Goal: Information Seeking & Learning: Learn about a topic

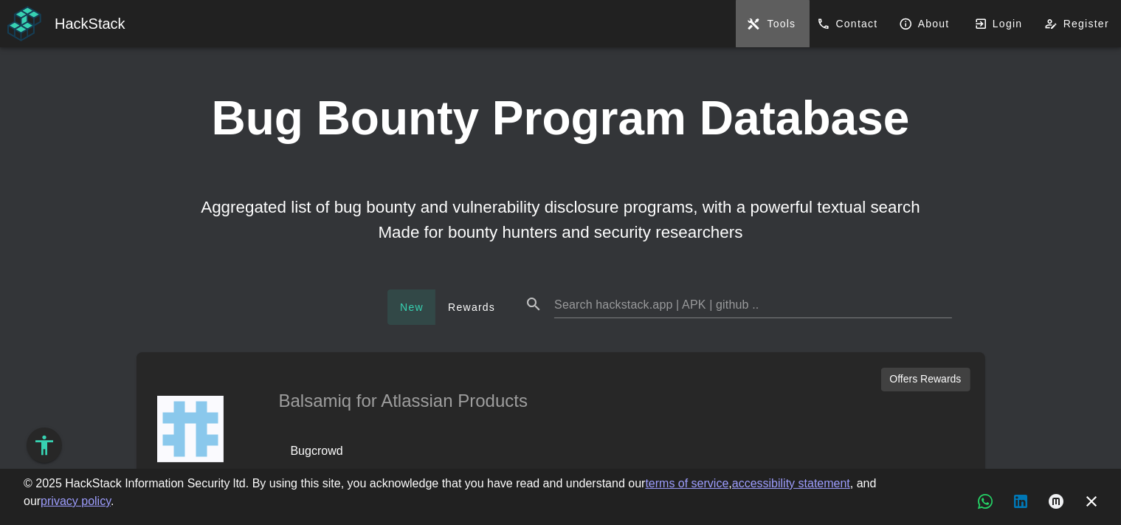
click at [772, 26] on span "Tools" at bounding box center [781, 24] width 30 height 12
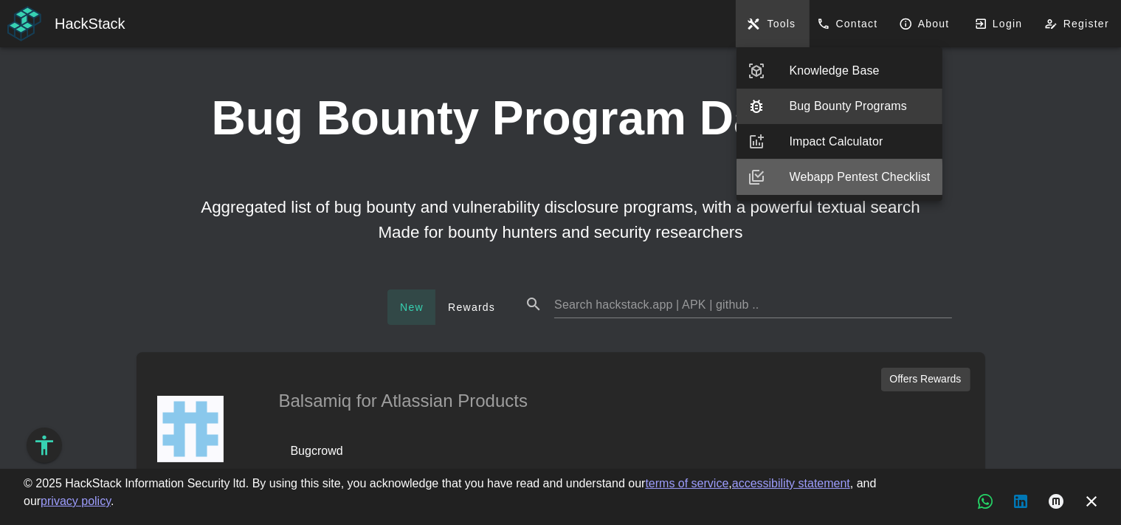
click at [846, 179] on div "Webapp Pentest Checklist" at bounding box center [860, 177] width 141 height 18
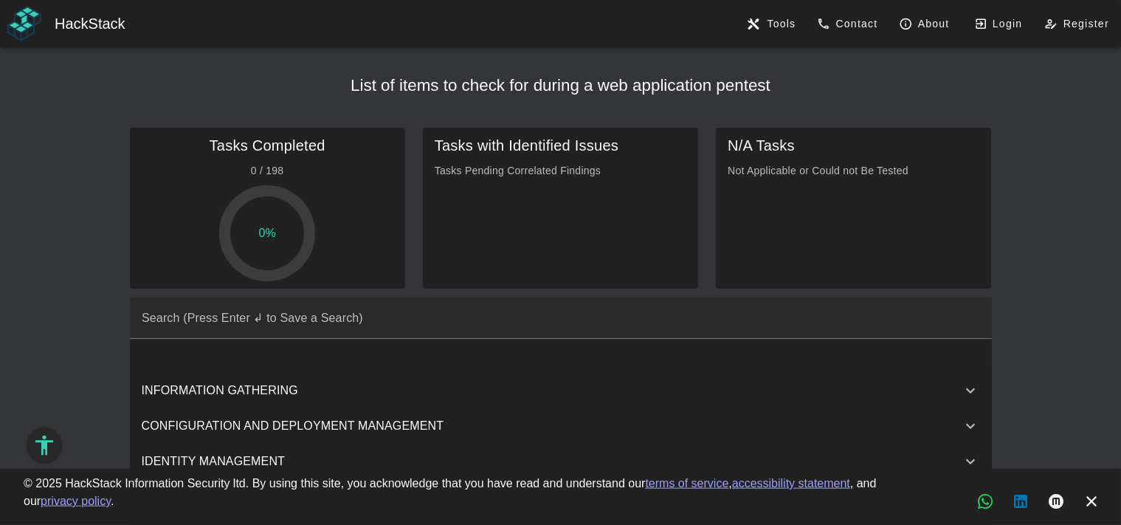
scroll to position [121, 0]
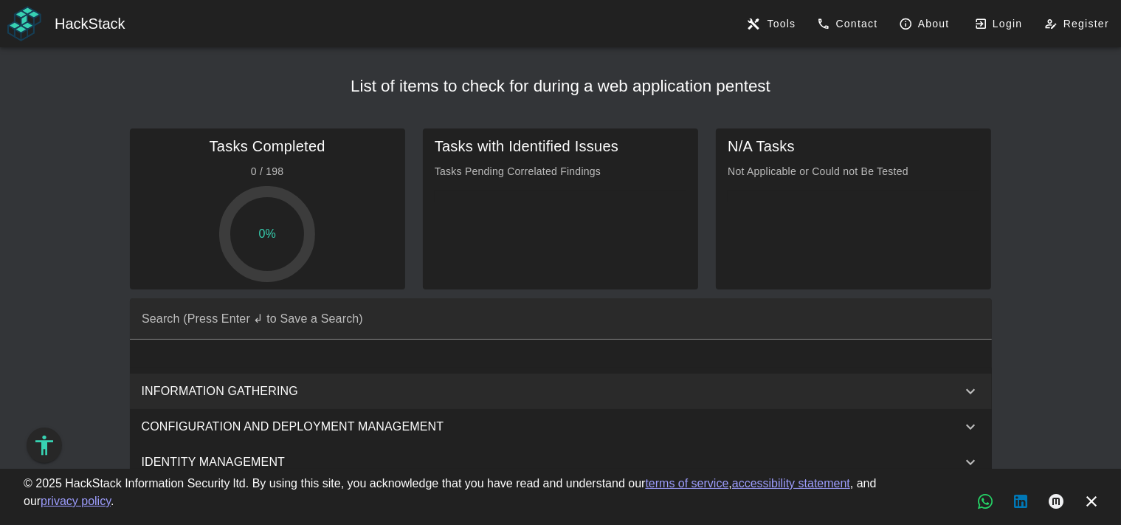
click at [973, 392] on icon at bounding box center [971, 391] width 18 height 18
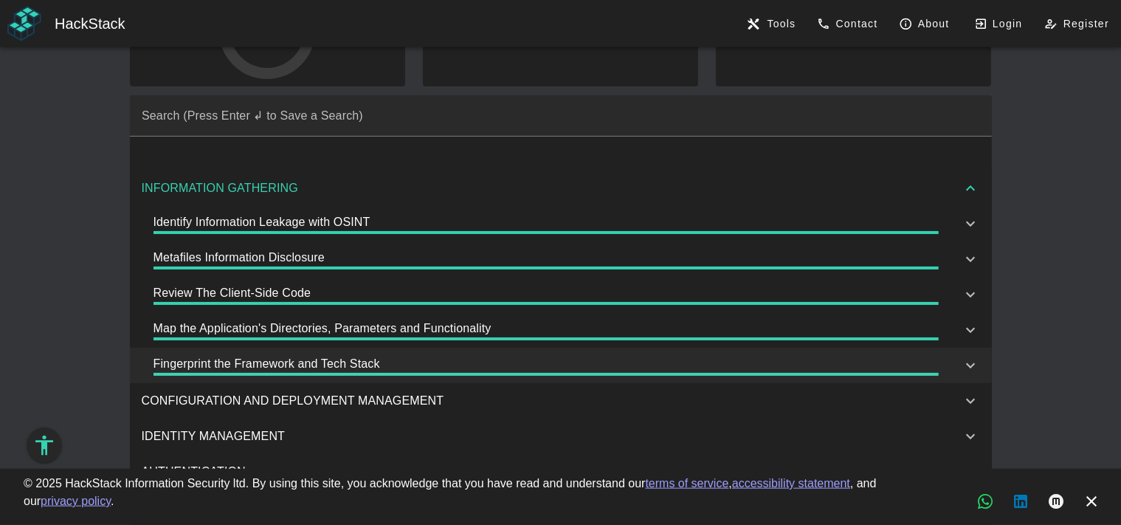
scroll to position [432, 0]
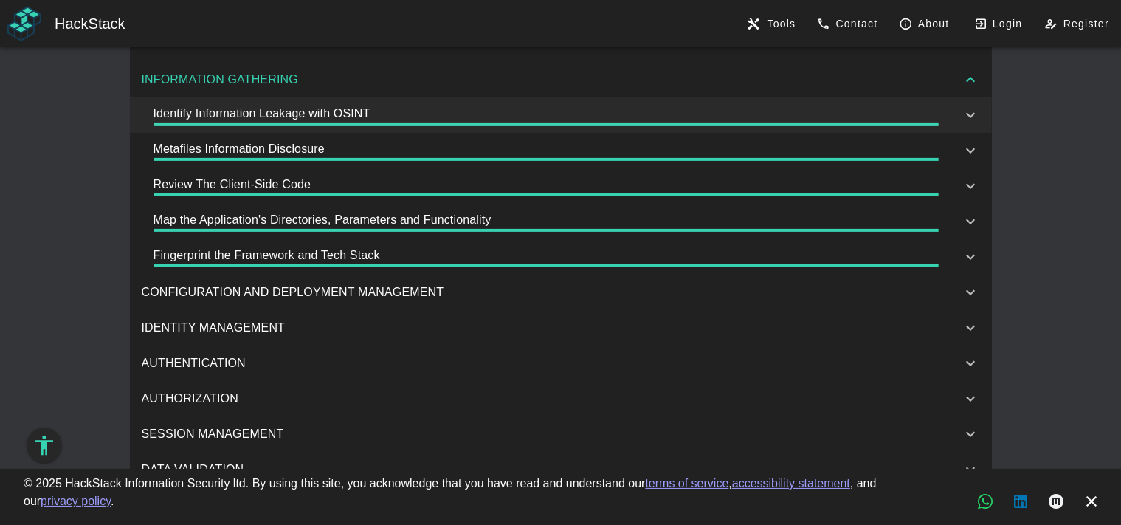
click at [211, 114] on div "Identify Information Leakage with OSINT" at bounding box center [546, 115] width 785 height 21
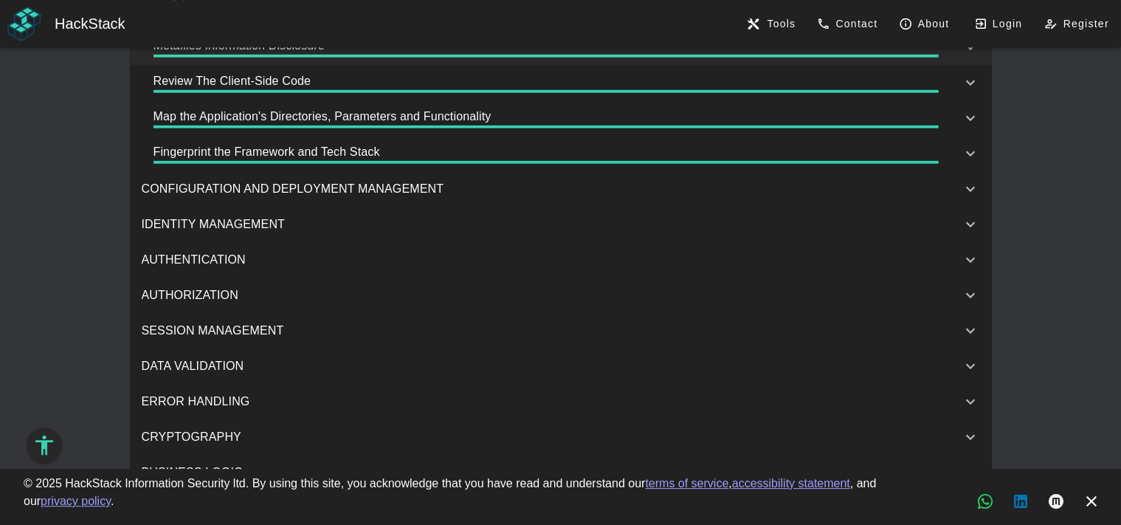
scroll to position [904, 0]
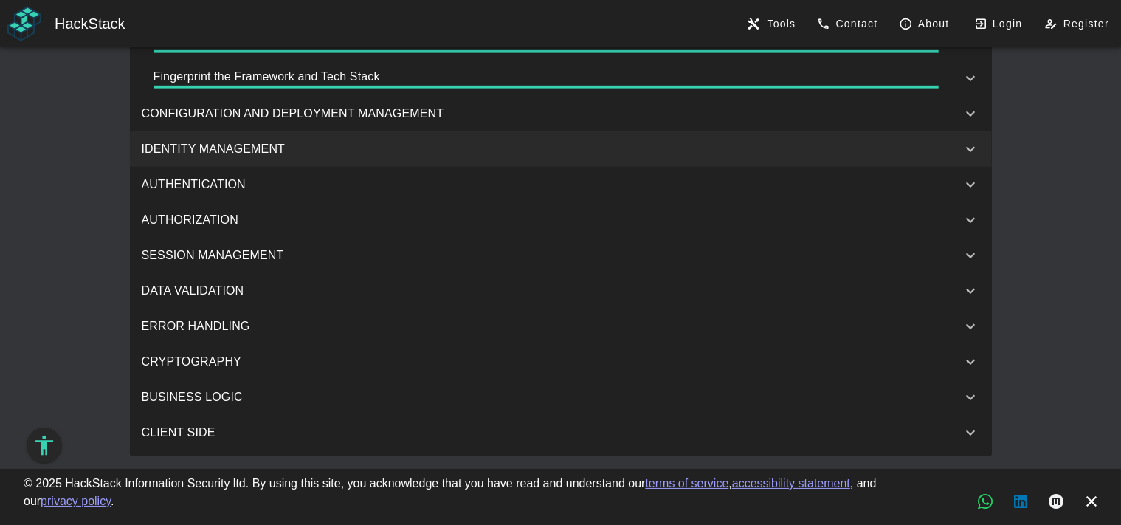
click at [264, 157] on div "IDENTITY MANAGEMENT" at bounding box center [540, 149] width 797 height 18
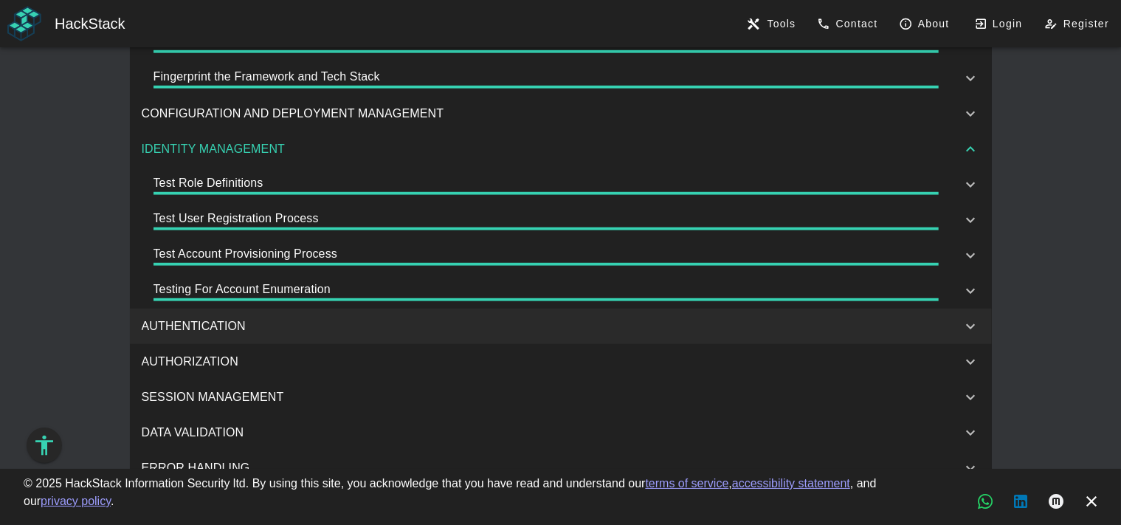
click at [220, 321] on div "AUTHENTICATION" at bounding box center [540, 326] width 797 height 18
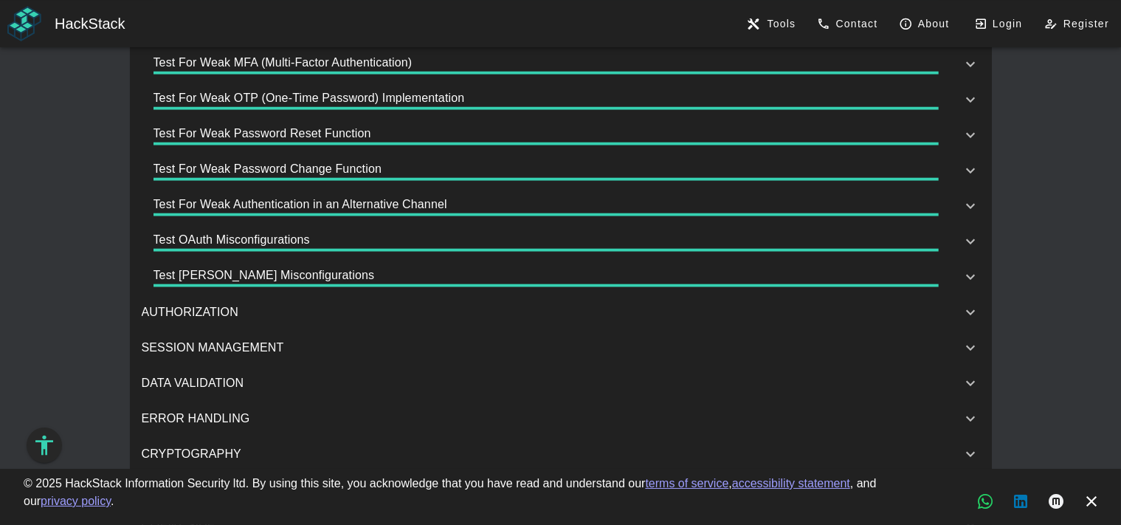
scroll to position [1528, 0]
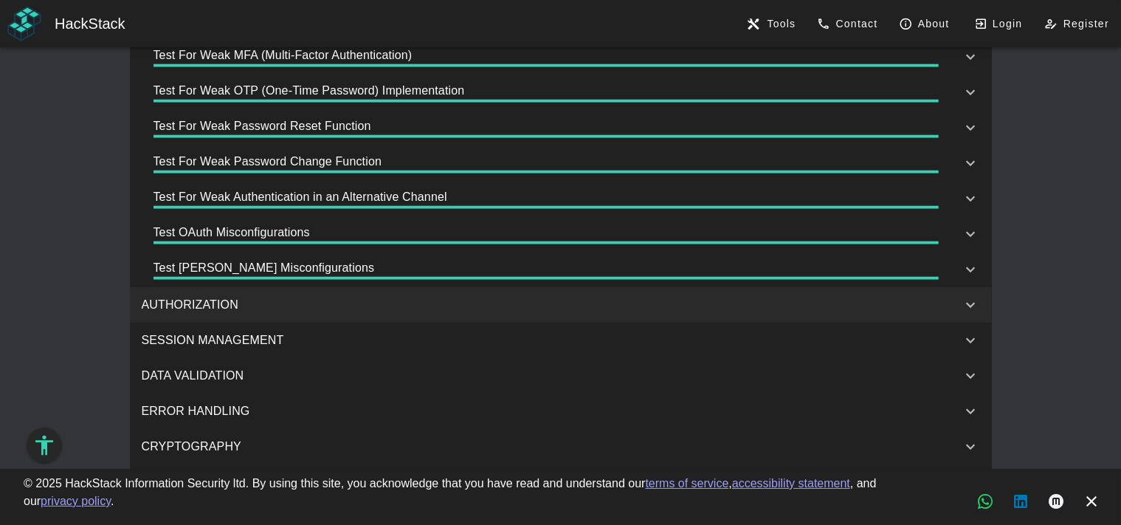
click at [249, 297] on div "AUTHORIZATION" at bounding box center [540, 305] width 797 height 18
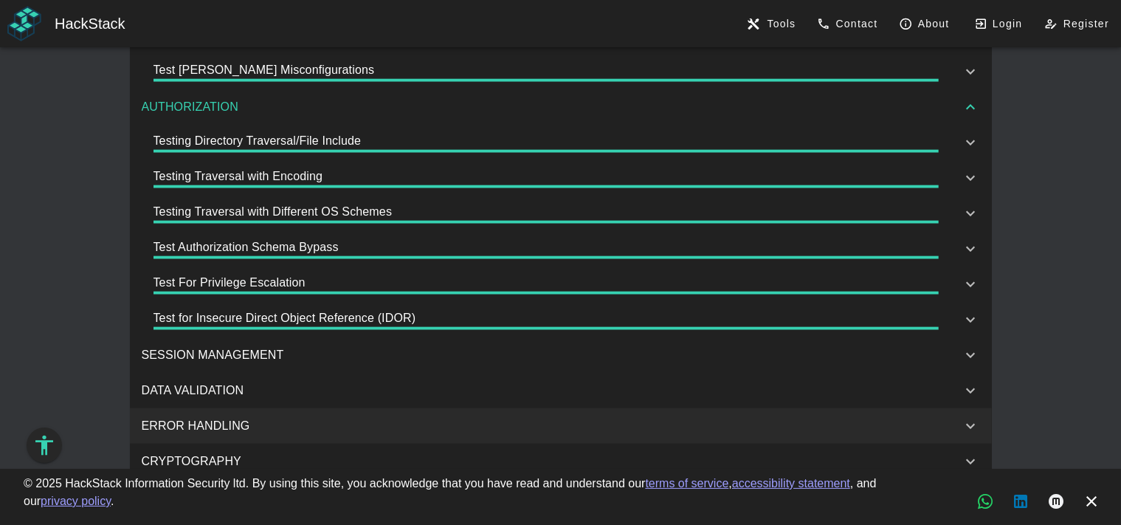
scroll to position [1825, 0]
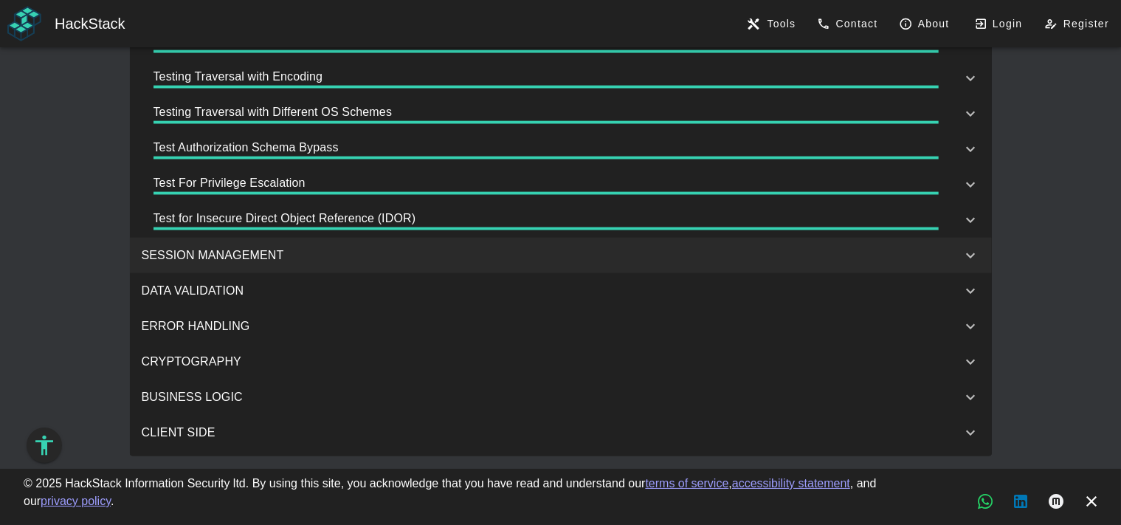
click at [241, 258] on div "SESSION MANAGEMENT" at bounding box center [540, 256] width 797 height 18
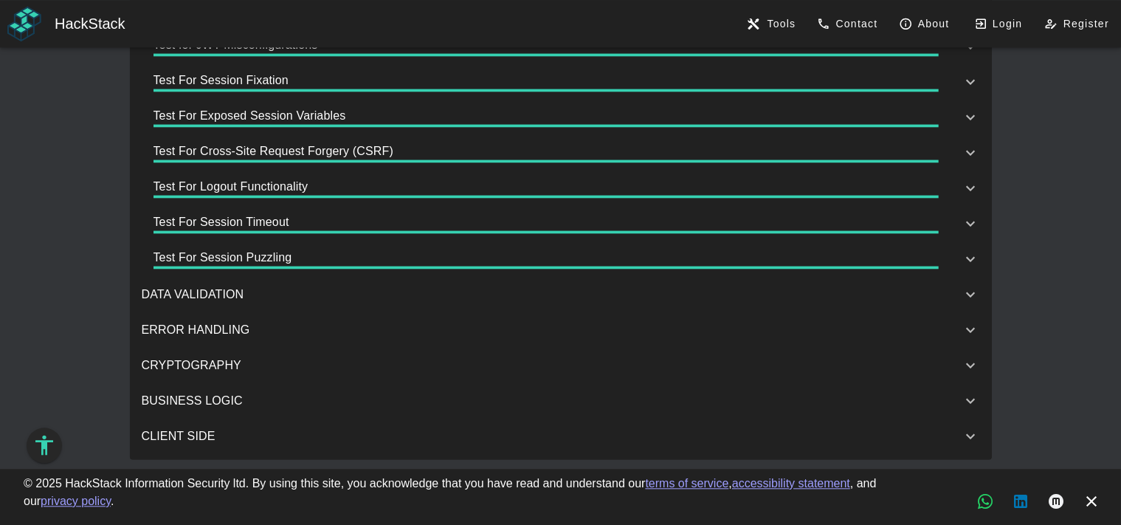
scroll to position [2109, 0]
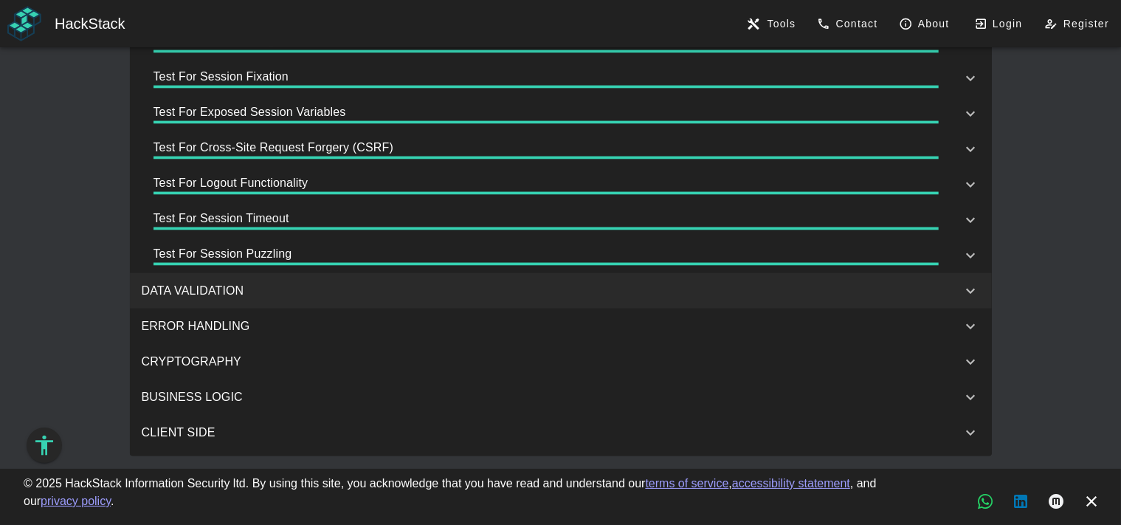
click at [227, 288] on div "DATA VALIDATION" at bounding box center [540, 291] width 797 height 18
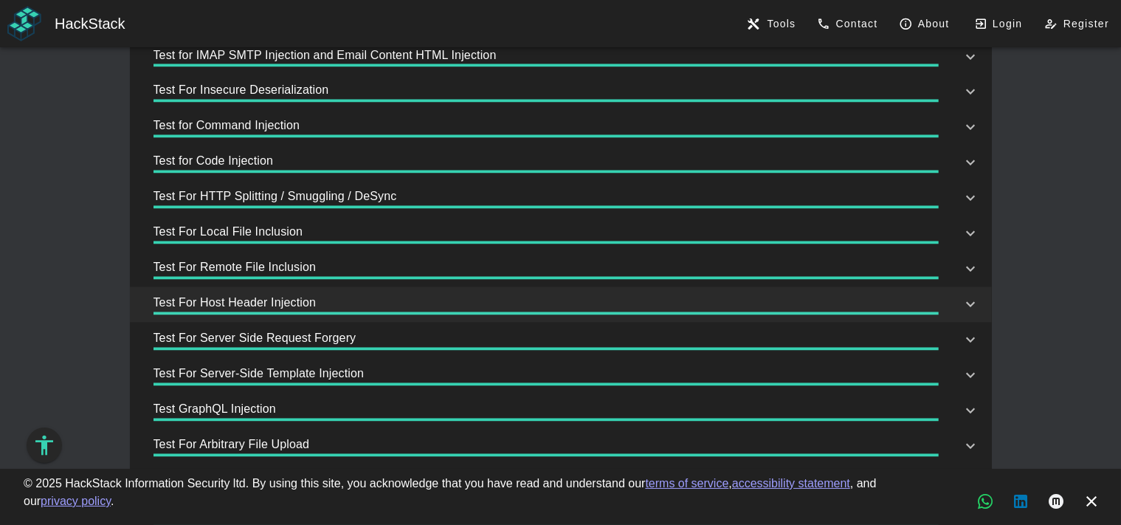
scroll to position [2959, 0]
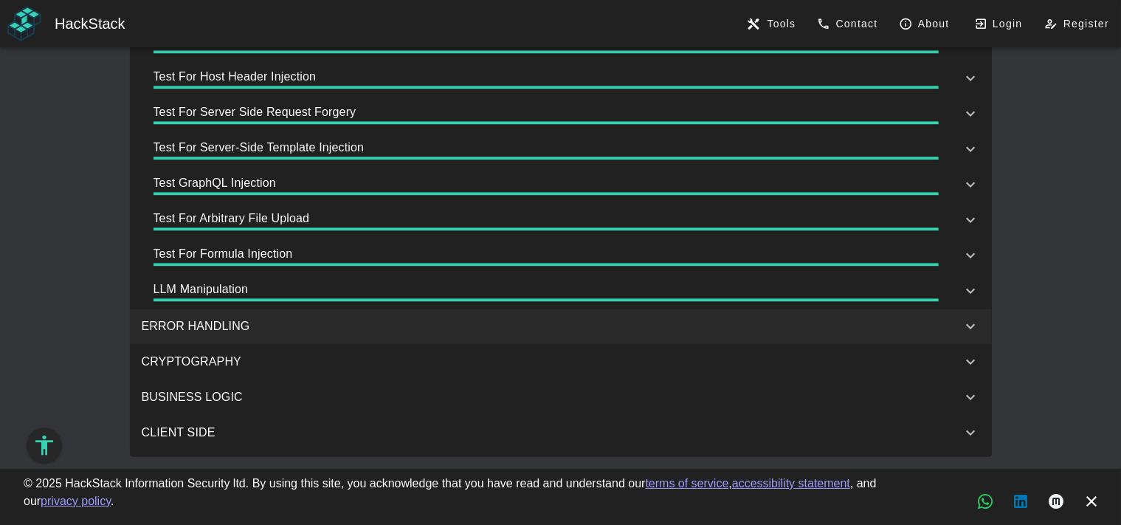
click at [266, 316] on div "ERROR HANDLING" at bounding box center [561, 326] width 862 height 35
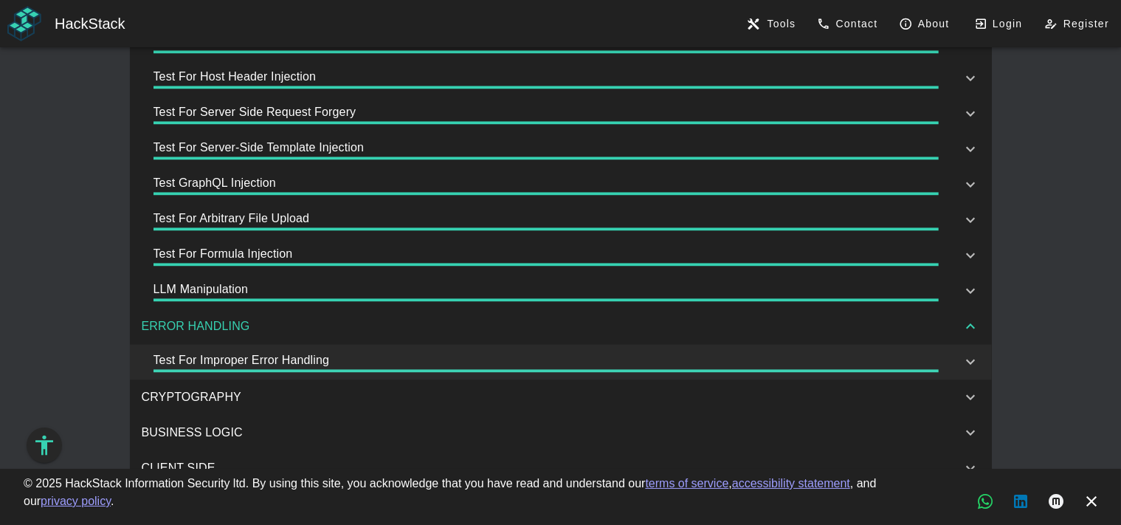
scroll to position [2994, 0]
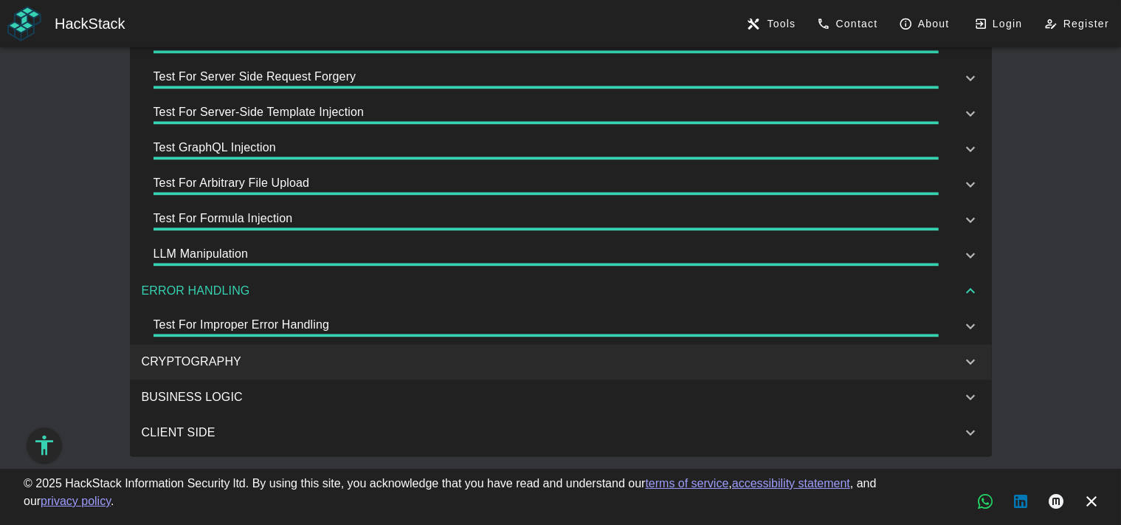
click at [244, 349] on div "CRYPTOGRAPHY" at bounding box center [561, 361] width 862 height 35
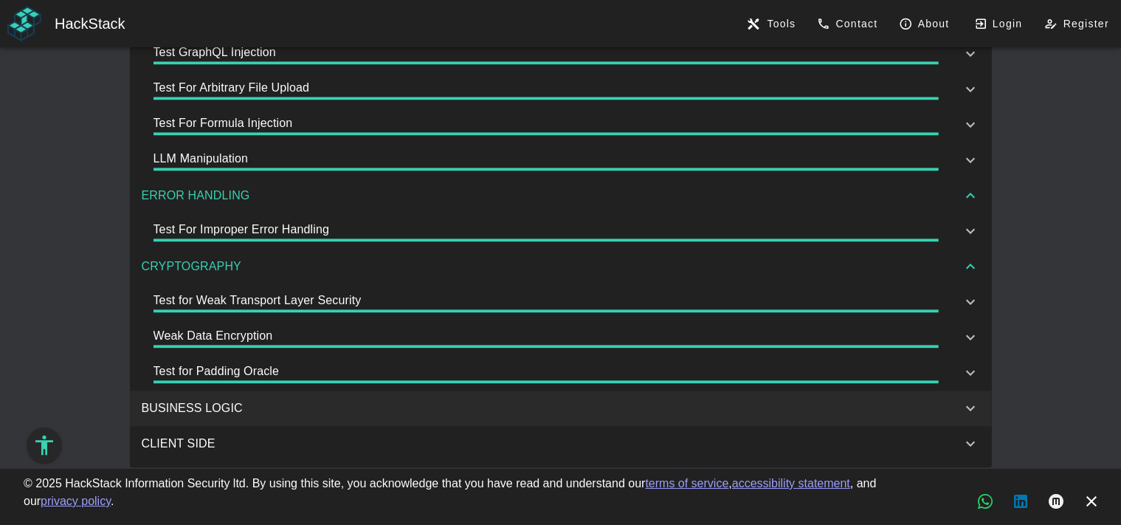
scroll to position [3101, 0]
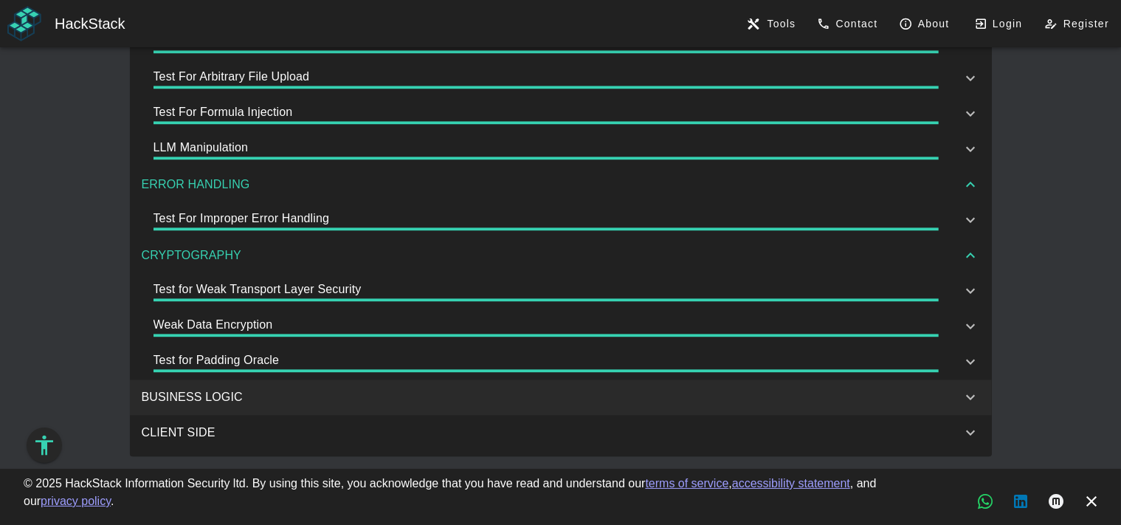
click at [252, 380] on div "BUSINESS LOGIC" at bounding box center [561, 396] width 862 height 35
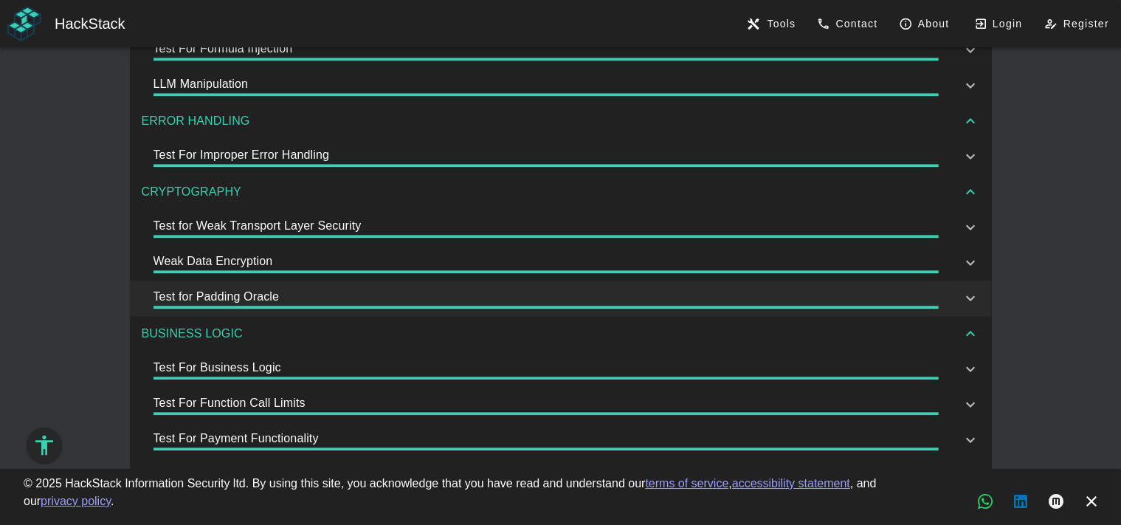
scroll to position [3207, 0]
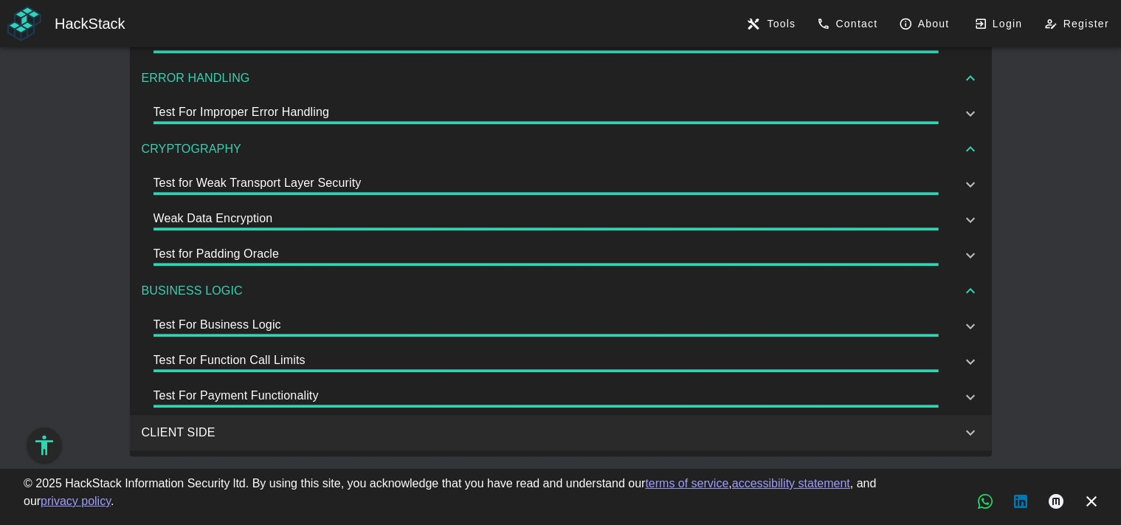
click at [232, 421] on div "CLIENT SIDE" at bounding box center [561, 432] width 862 height 35
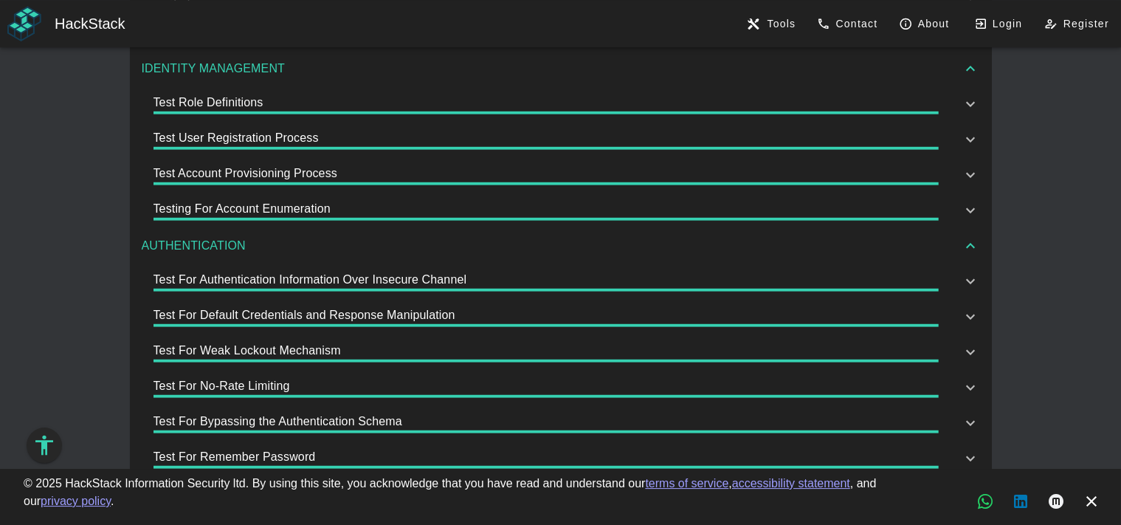
scroll to position [0, 0]
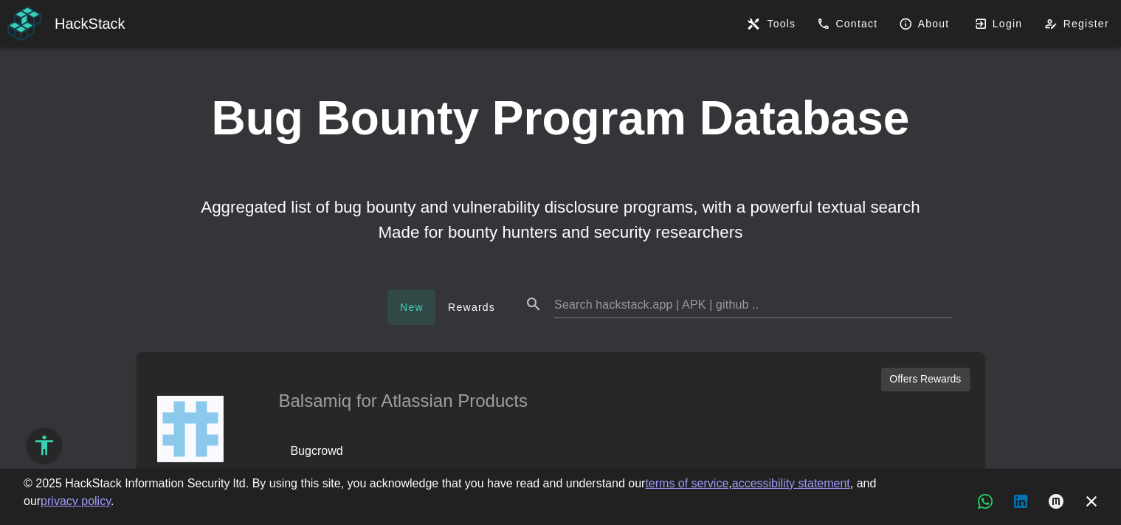
scroll to position [311, 0]
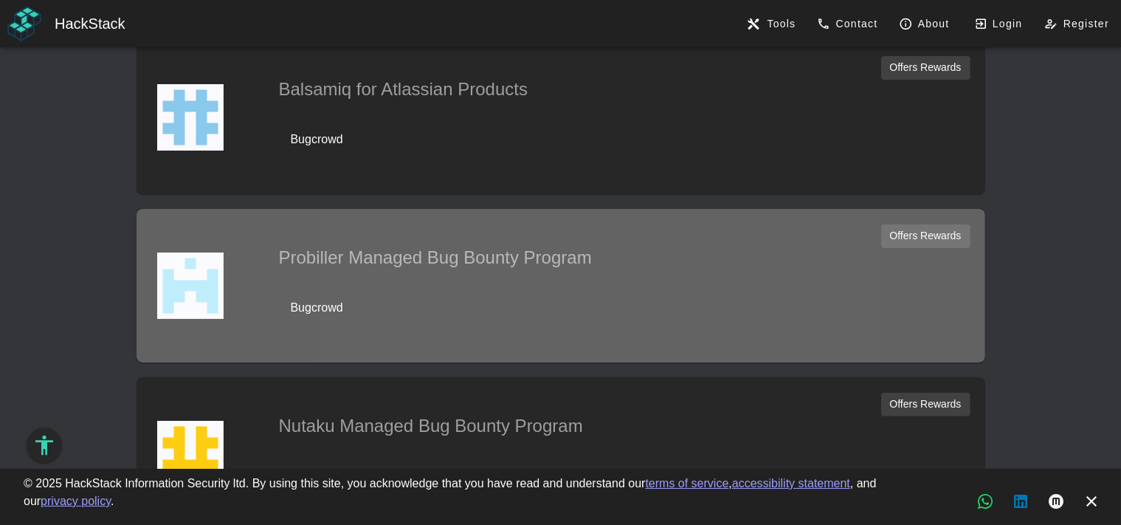
click at [319, 307] on div "Bugcrowd" at bounding box center [314, 308] width 58 height 18
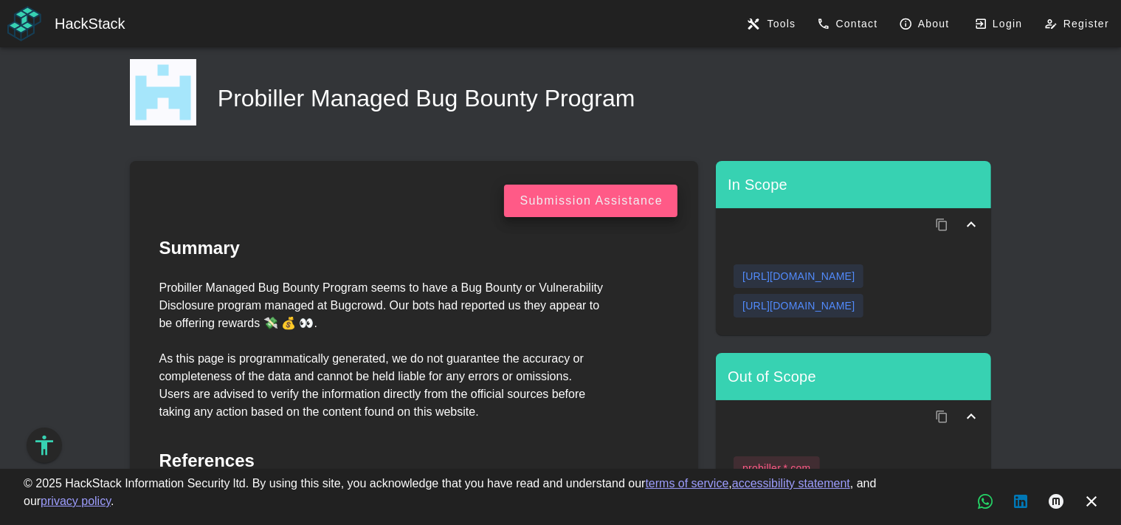
click at [779, 304] on div "[URL][DOMAIN_NAME]" at bounding box center [798, 305] width 112 height 15
click at [778, 305] on div "[URL][DOMAIN_NAME]" at bounding box center [798, 305] width 112 height 15
click at [776, 305] on div "[URL][DOMAIN_NAME]" at bounding box center [798, 305] width 112 height 15
drag, startPoint x: 776, startPoint y: 305, endPoint x: 776, endPoint y: 278, distance: 26.6
click at [776, 304] on div "[URL][DOMAIN_NAME]" at bounding box center [798, 305] width 112 height 15
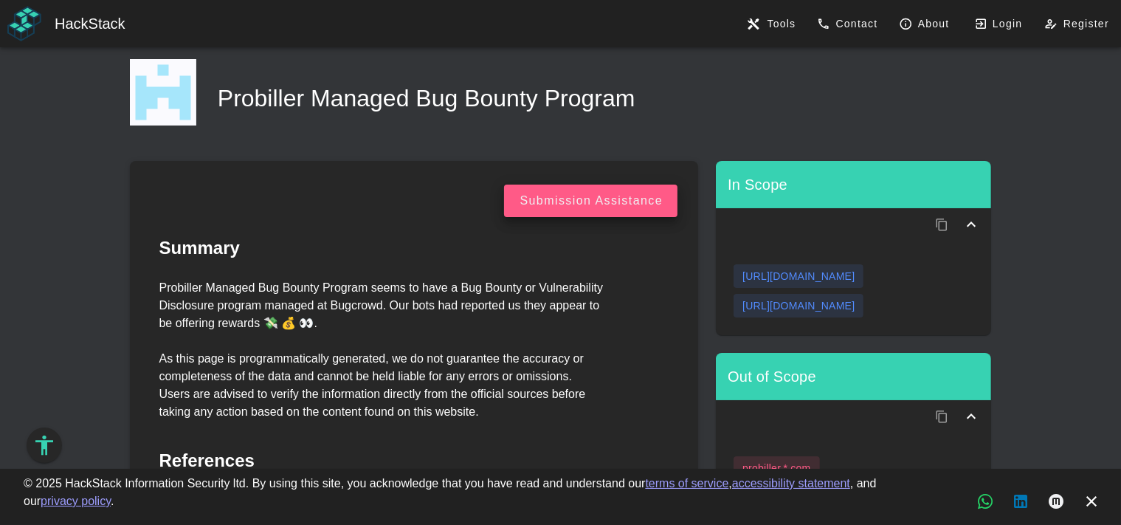
click at [778, 277] on div "[URL][DOMAIN_NAME]" at bounding box center [798, 276] width 112 height 15
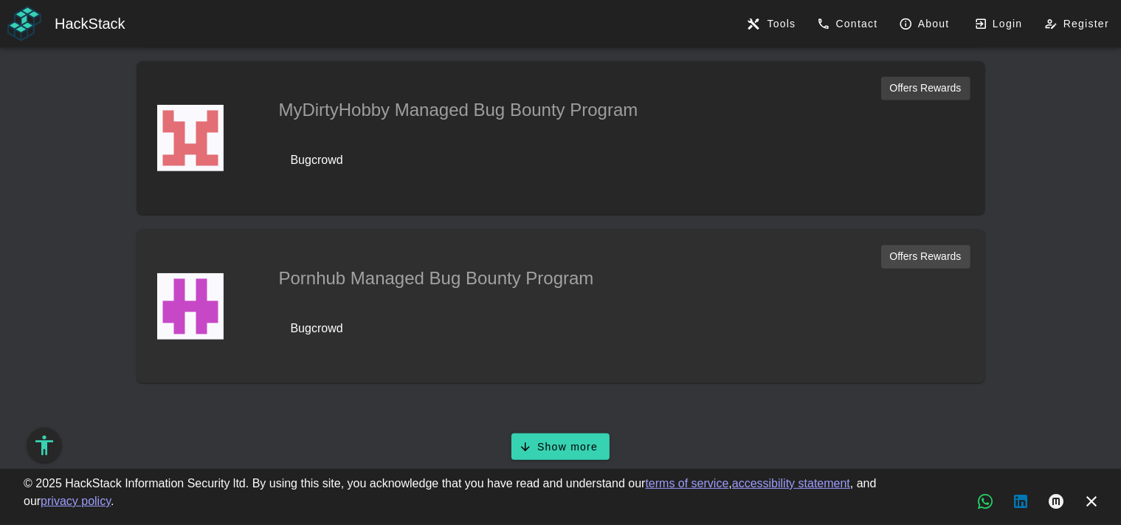
scroll to position [834, 0]
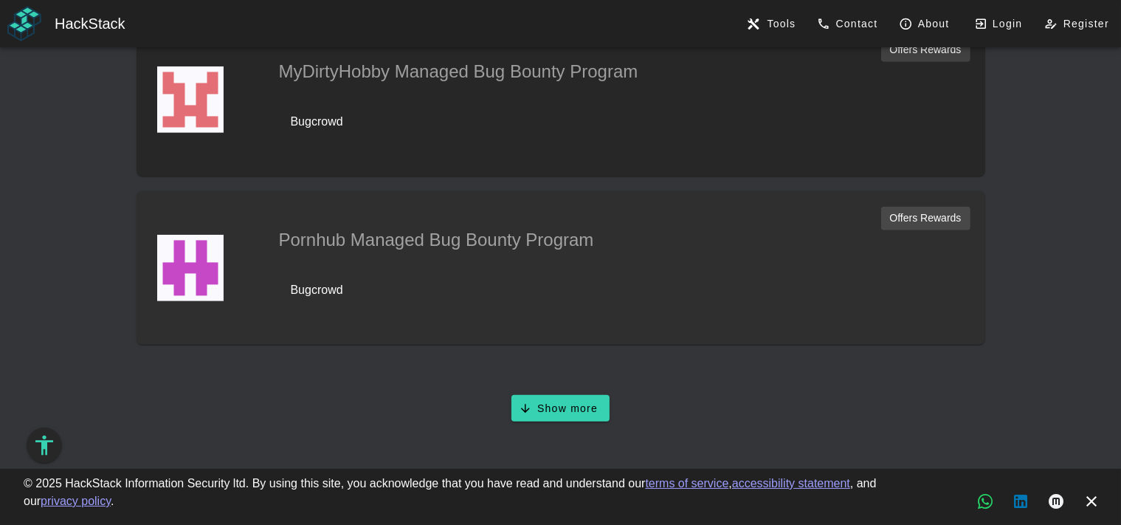
click at [310, 292] on div "Bugcrowd" at bounding box center [314, 290] width 58 height 18
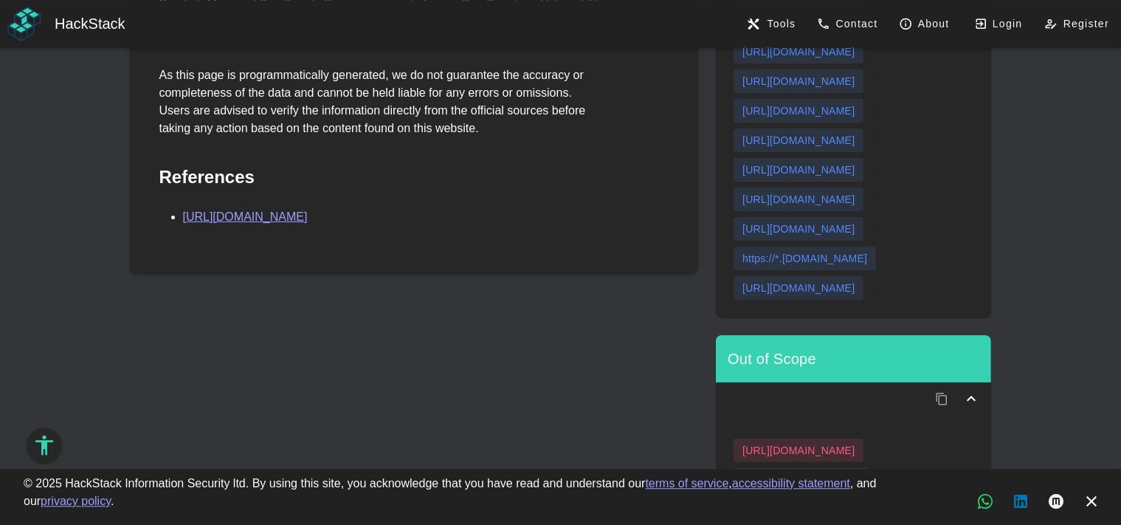
scroll to position [311, 0]
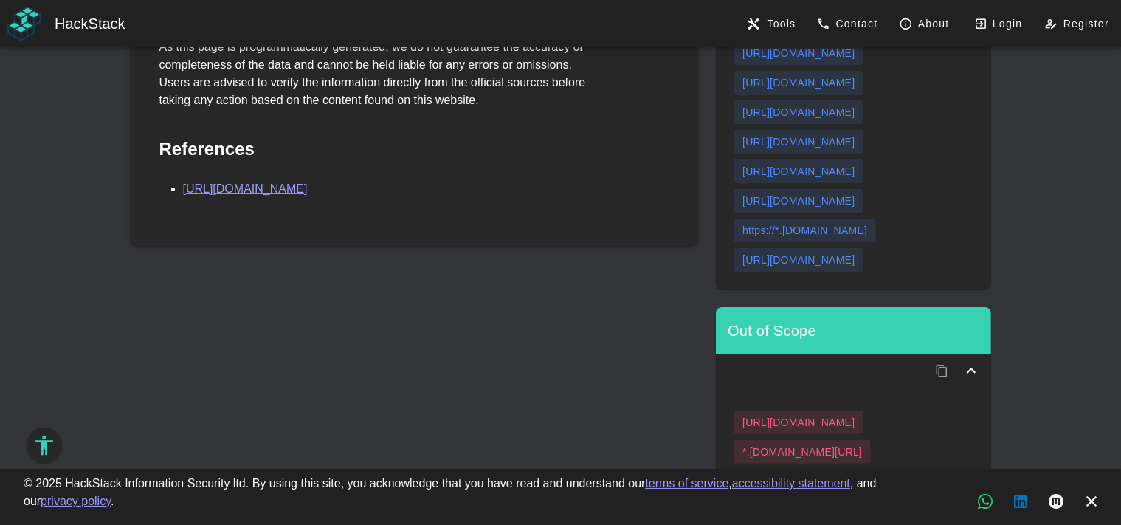
click at [308, 185] on link "[URL][DOMAIN_NAME]" at bounding box center [245, 188] width 125 height 13
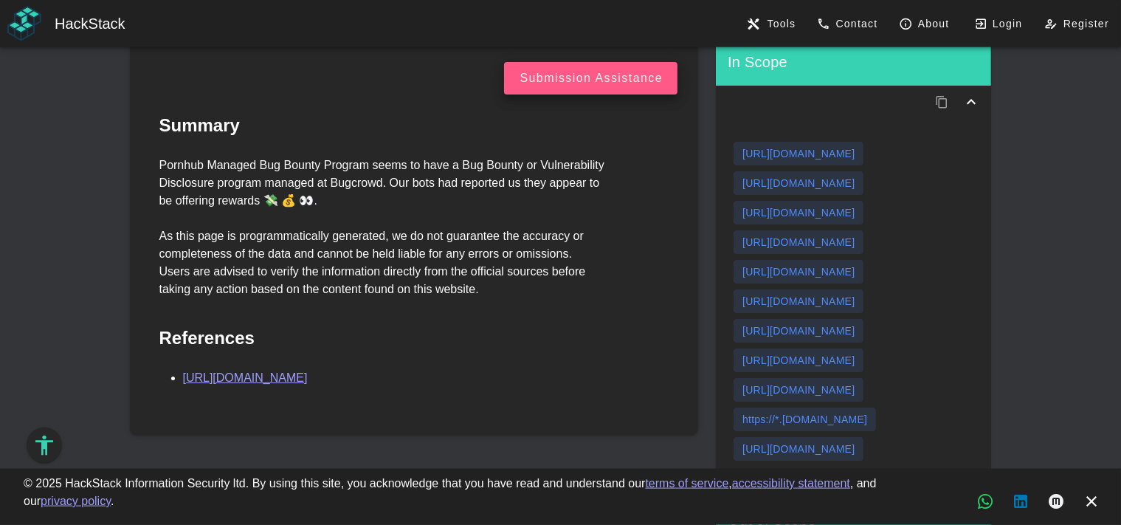
scroll to position [0, 0]
